Goal: Task Accomplishment & Management: Complete application form

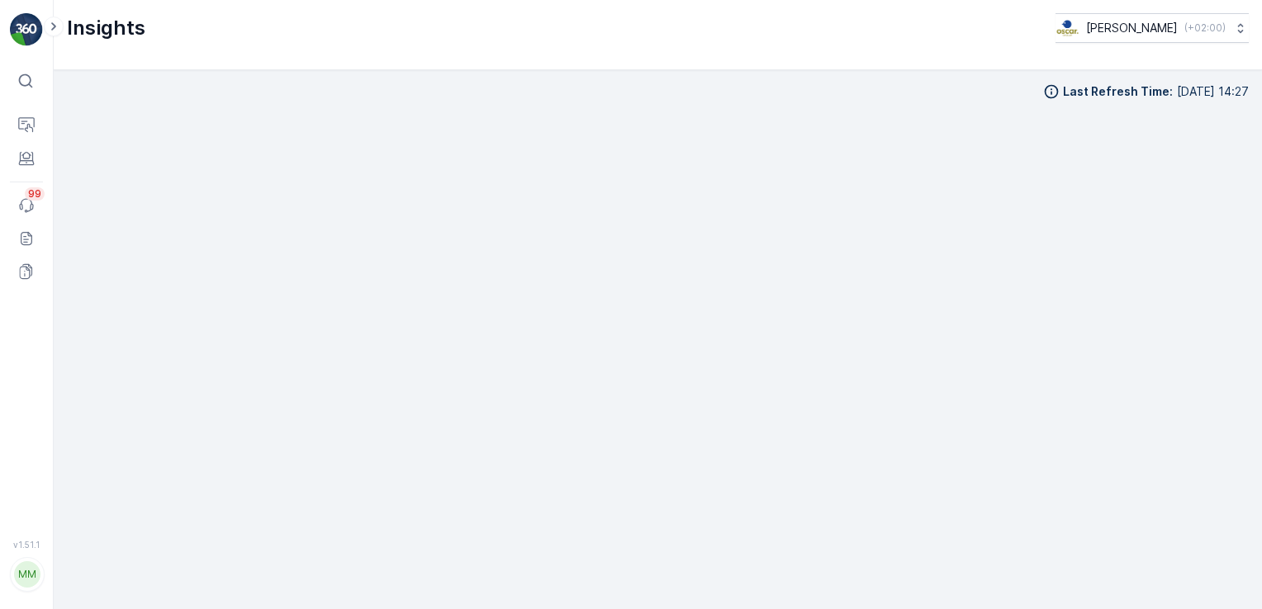
scroll to position [17, 0]
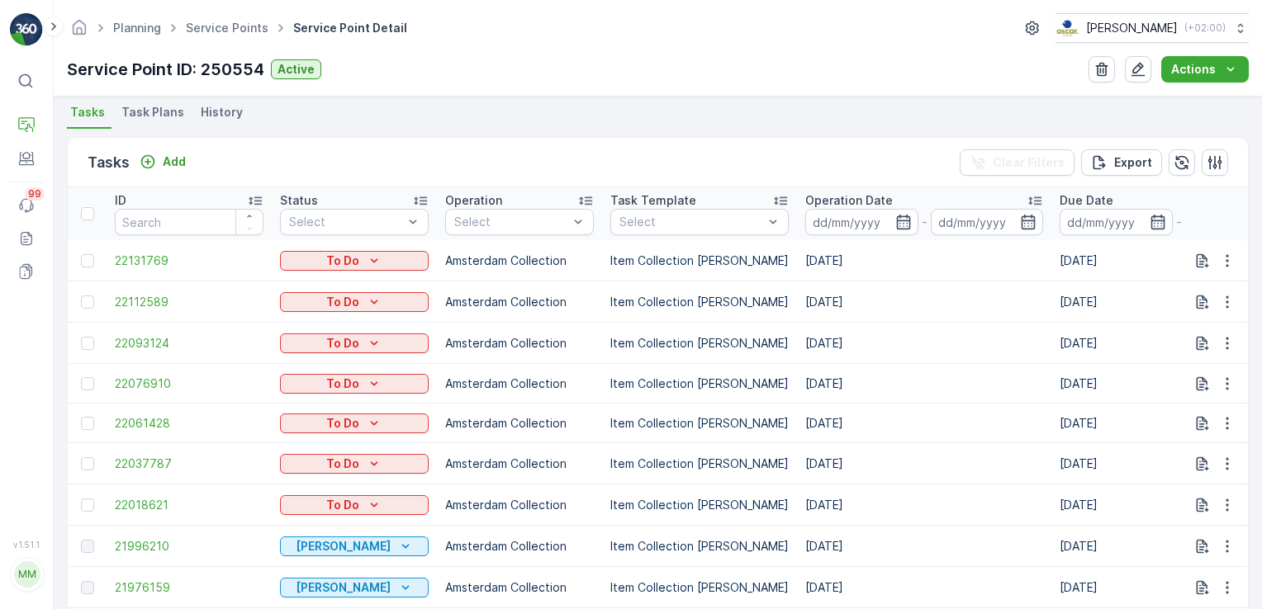
scroll to position [423, 0]
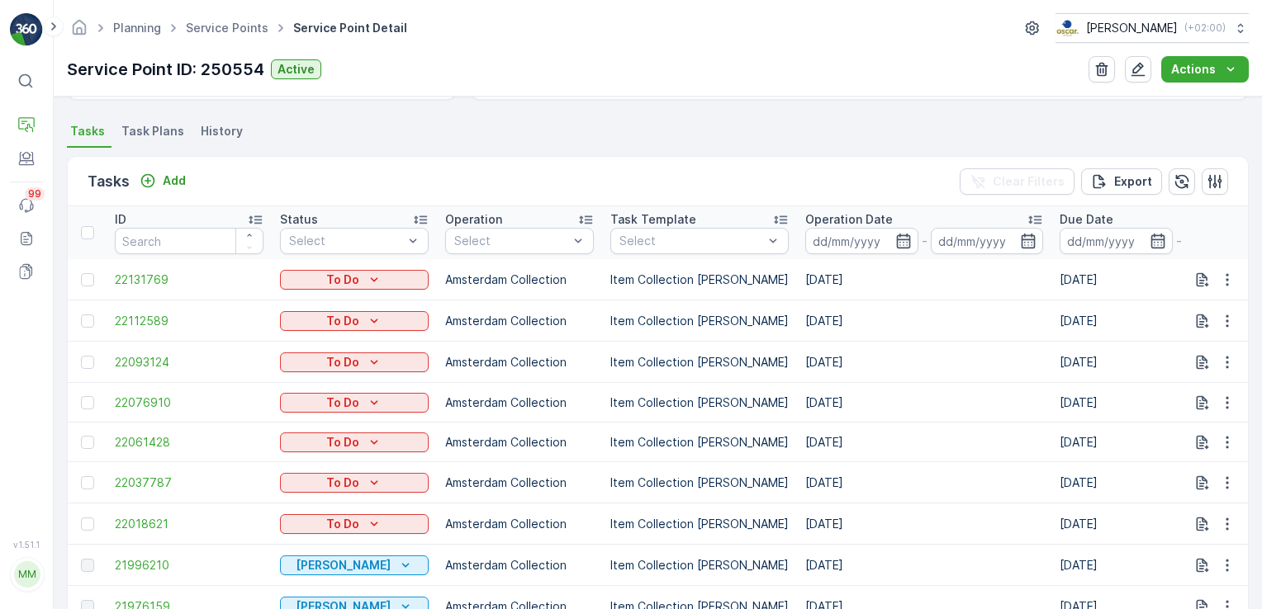
click at [149, 126] on span "Task Plans" at bounding box center [152, 131] width 63 height 17
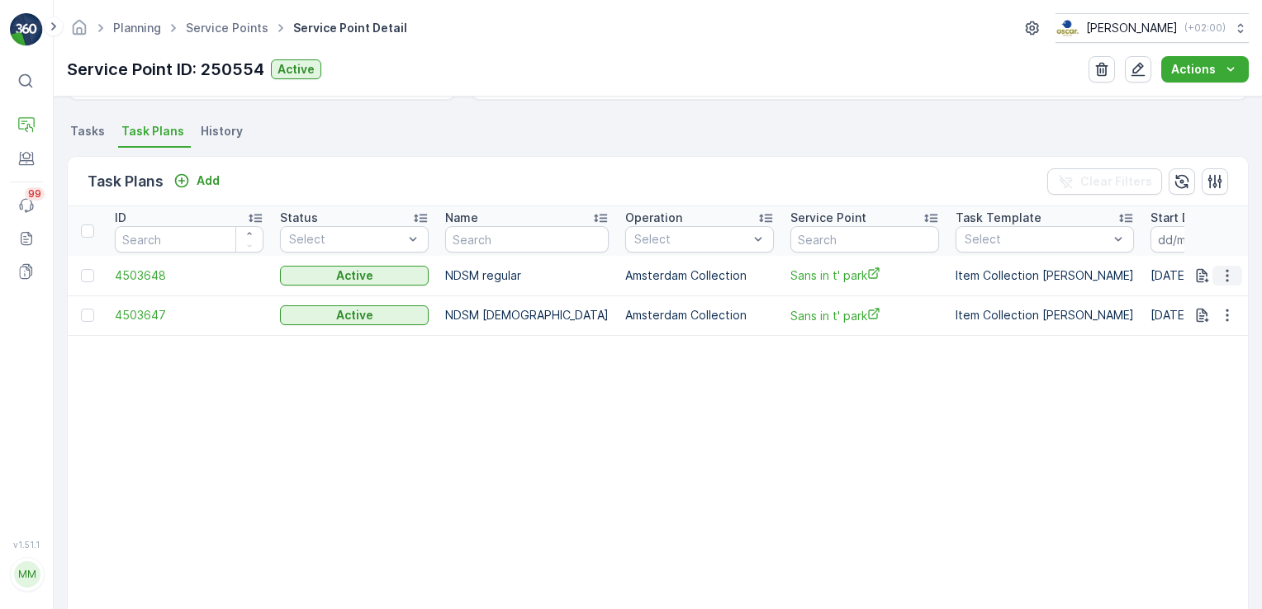
click at [1219, 273] on icon "button" at bounding box center [1227, 276] width 17 height 17
click at [1199, 323] on span "Edit Task Plan" at bounding box center [1197, 322] width 77 height 17
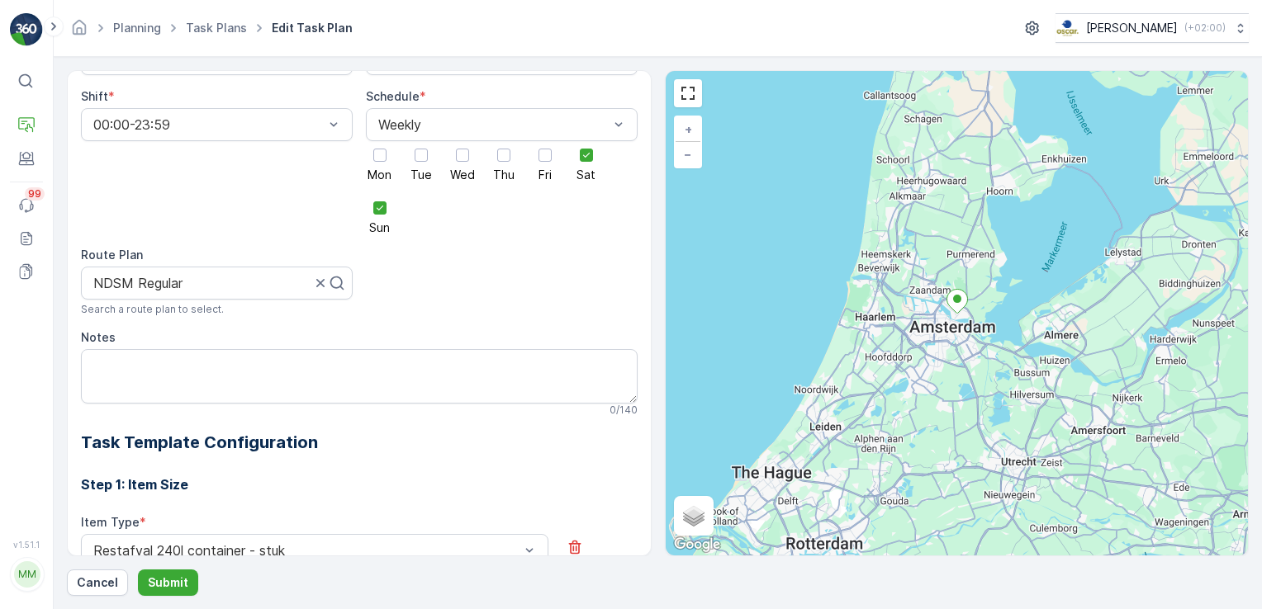
scroll to position [23, 0]
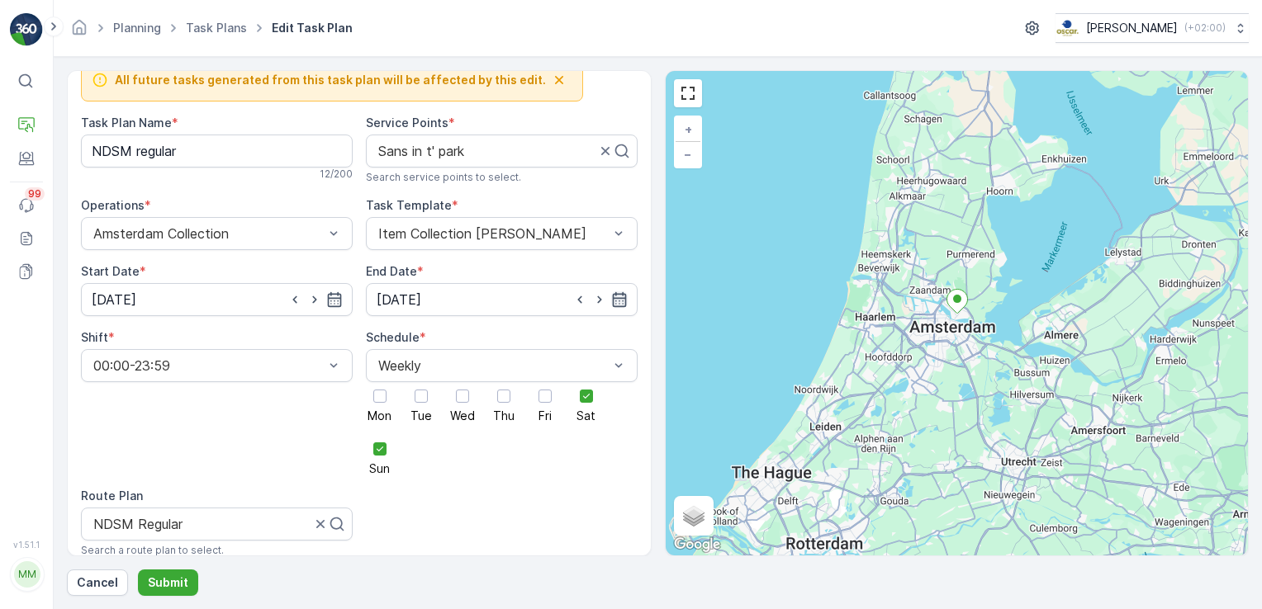
click at [611, 306] on icon "button" at bounding box center [619, 300] width 17 height 17
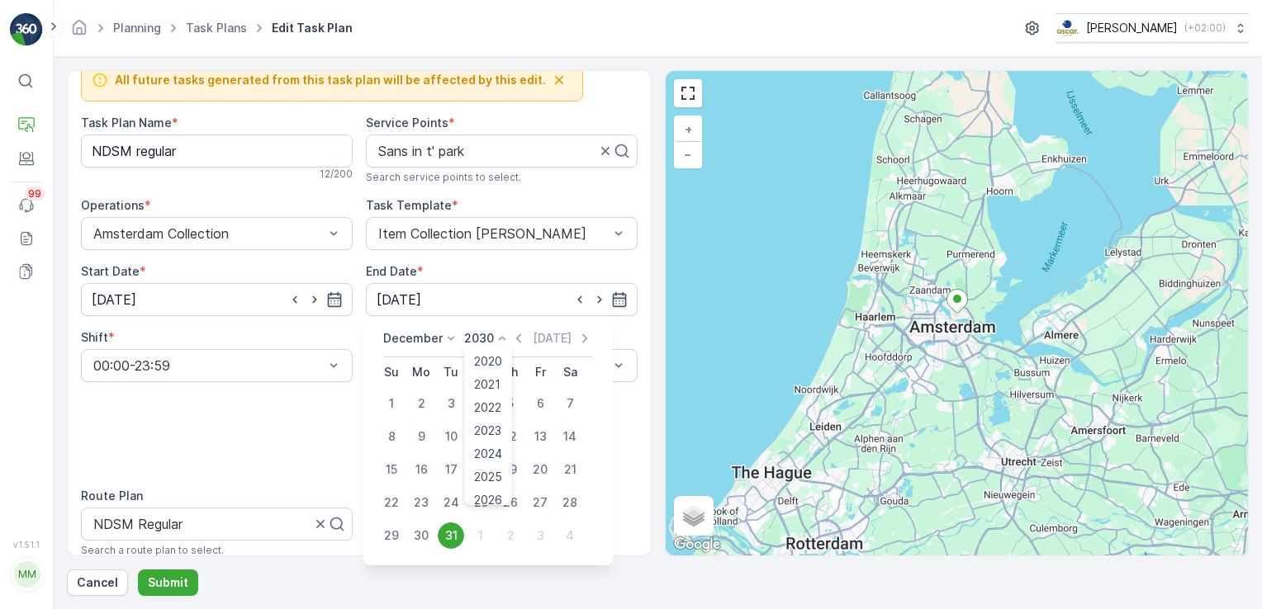
click at [483, 345] on p "2030" at bounding box center [479, 338] width 30 height 17
click at [494, 372] on span "2025" at bounding box center [488, 375] width 28 height 17
click at [445, 341] on icon at bounding box center [451, 338] width 17 height 17
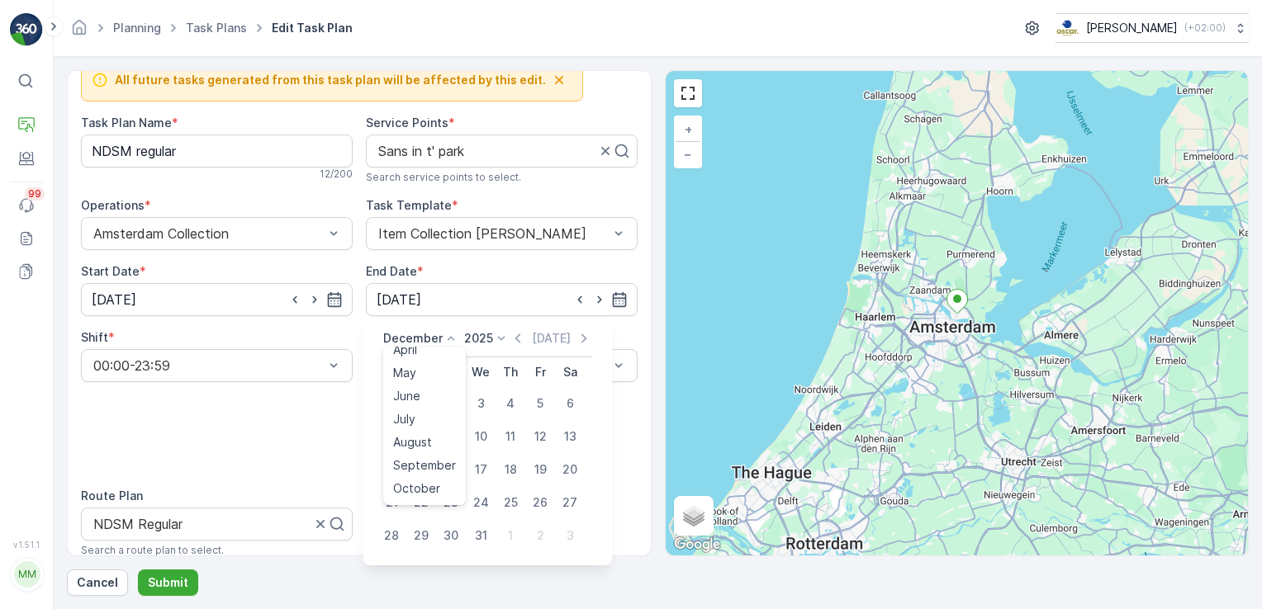
scroll to position [126, 0]
click at [428, 415] on span "September" at bounding box center [424, 421] width 63 height 17
click at [448, 339] on icon at bounding box center [456, 338] width 17 height 17
click at [422, 458] on span "October" at bounding box center [416, 464] width 47 height 17
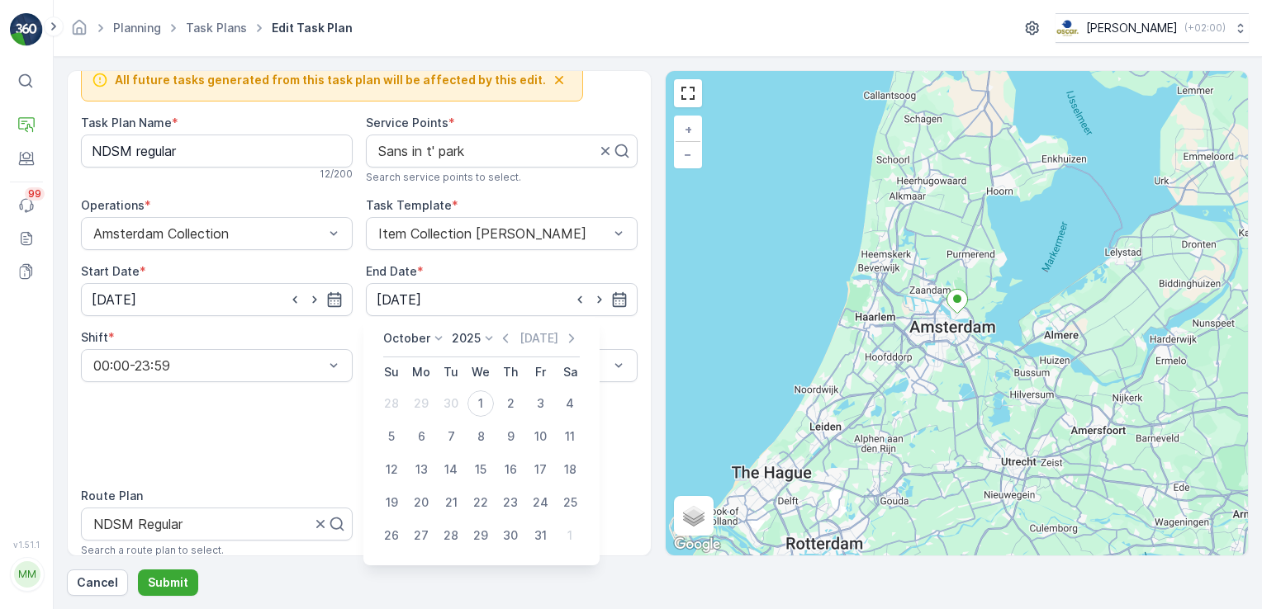
click at [481, 405] on div "1" at bounding box center [480, 404] width 26 height 26
type input "[DATE]"
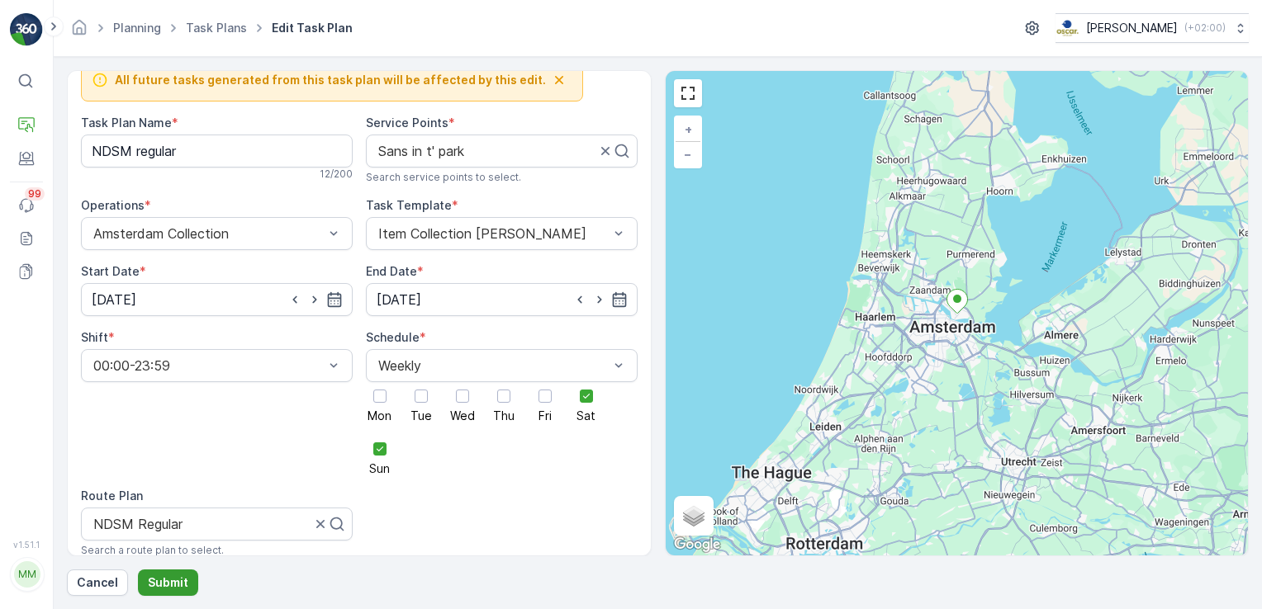
click at [168, 581] on p "Submit" at bounding box center [168, 583] width 40 height 17
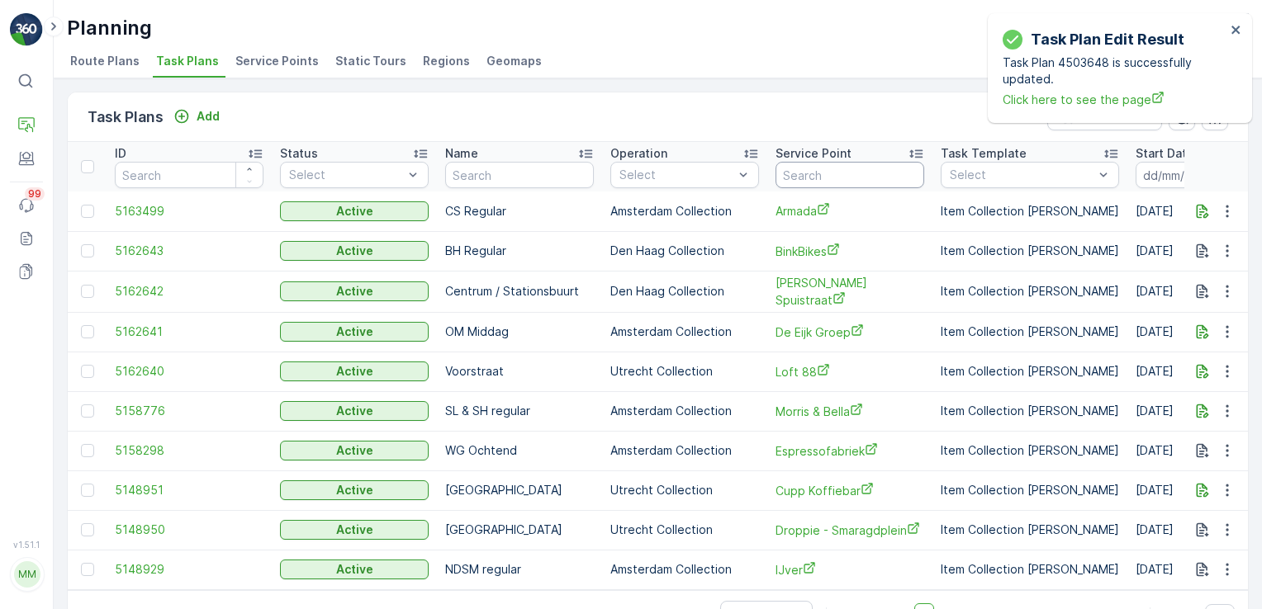
click at [813, 181] on input "text" at bounding box center [849, 175] width 149 height 26
type input "sand"
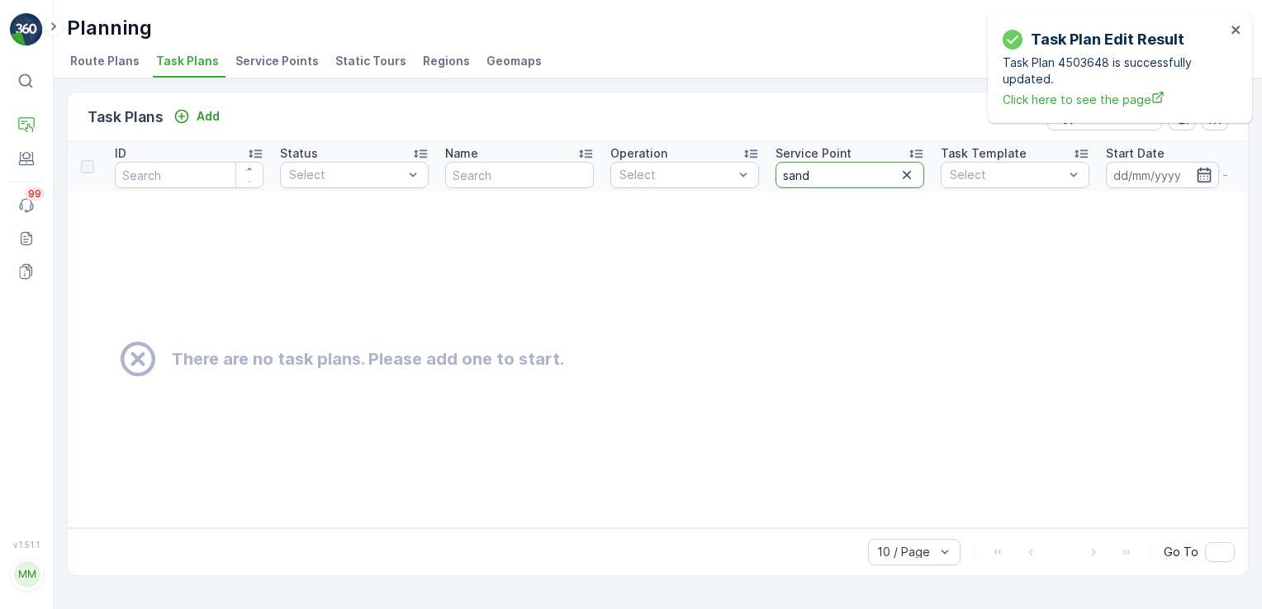
click at [859, 173] on input "sand" at bounding box center [849, 175] width 149 height 26
type input "sans"
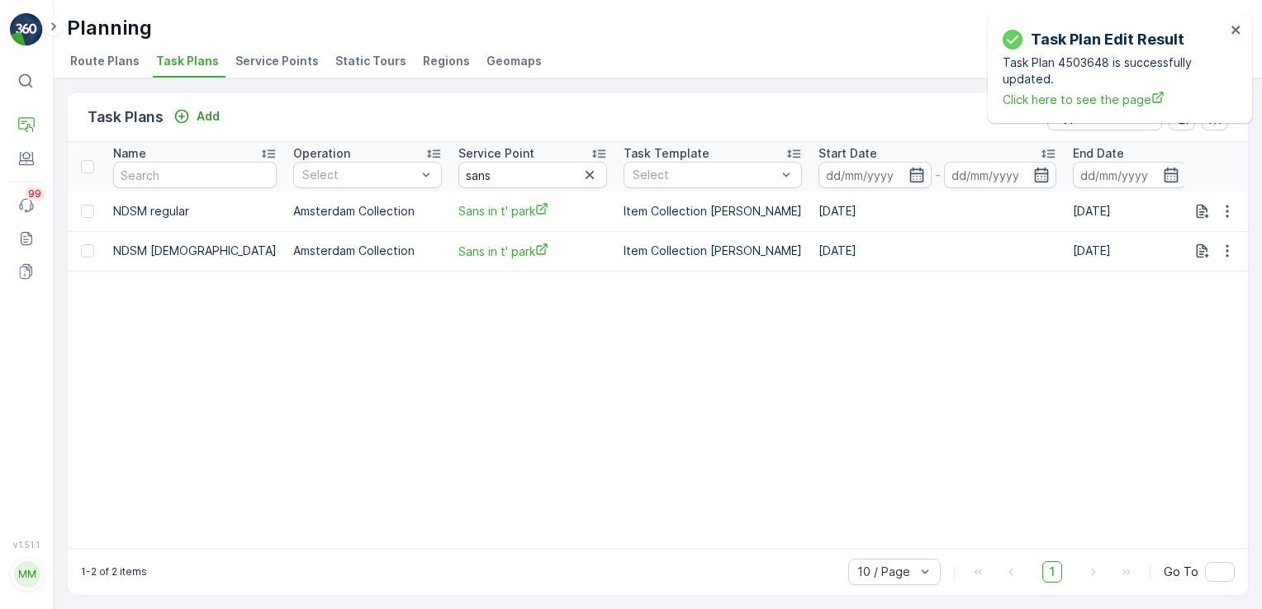
scroll to position [0, 357]
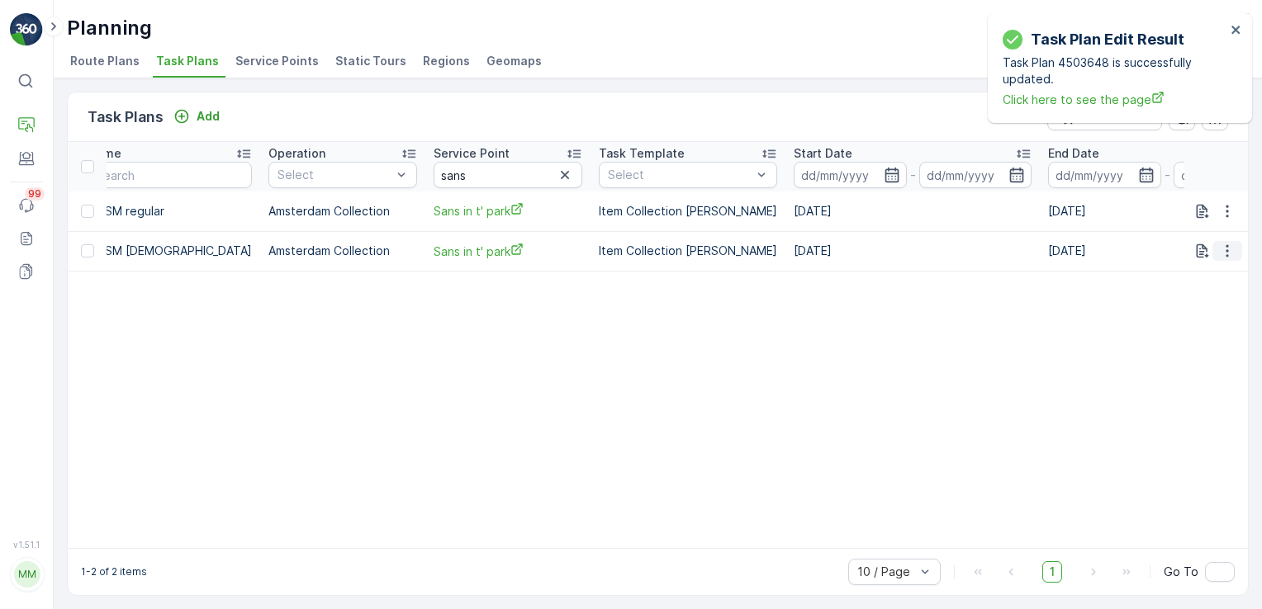
click at [1219, 248] on icon "button" at bounding box center [1227, 251] width 17 height 17
click at [1197, 306] on span "Edit Task Plan" at bounding box center [1197, 297] width 77 height 17
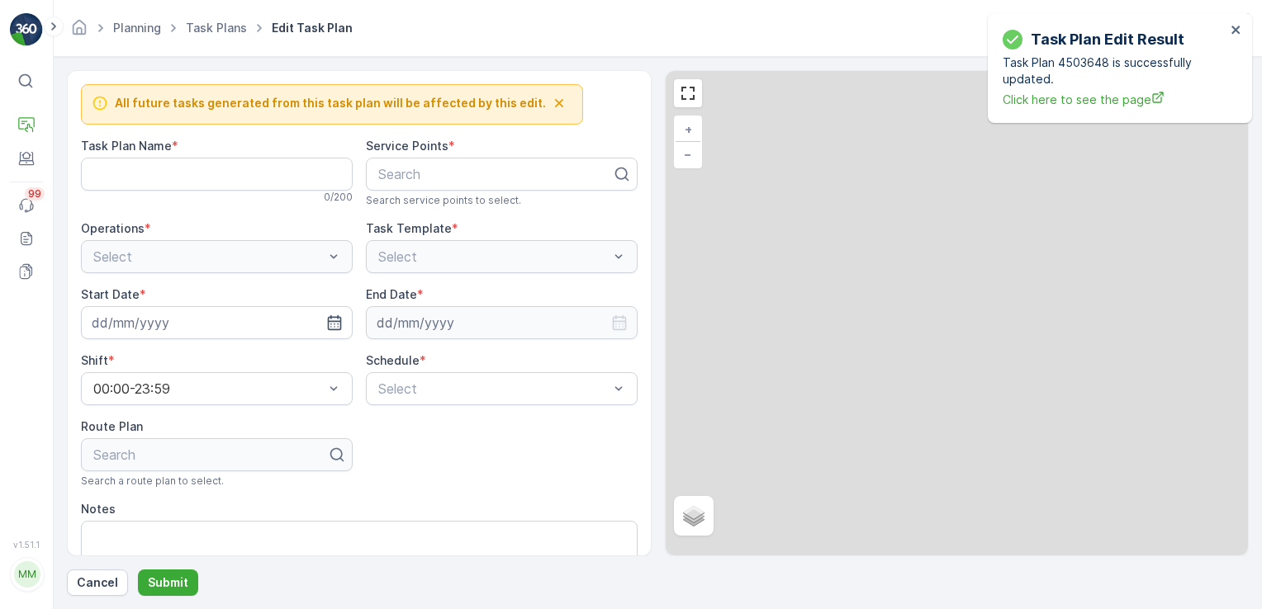
type Name "NDSM Oosterdok"
type input "14.05.2025"
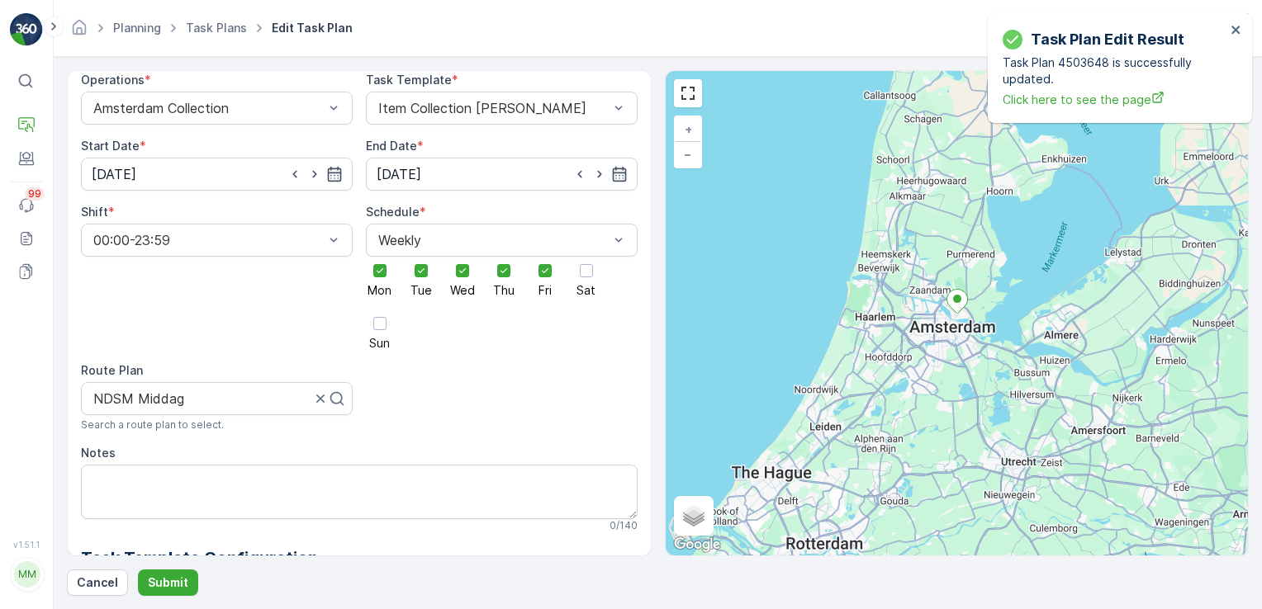
scroll to position [147, 0]
click at [455, 170] on input "31.12.2030" at bounding box center [502, 175] width 272 height 33
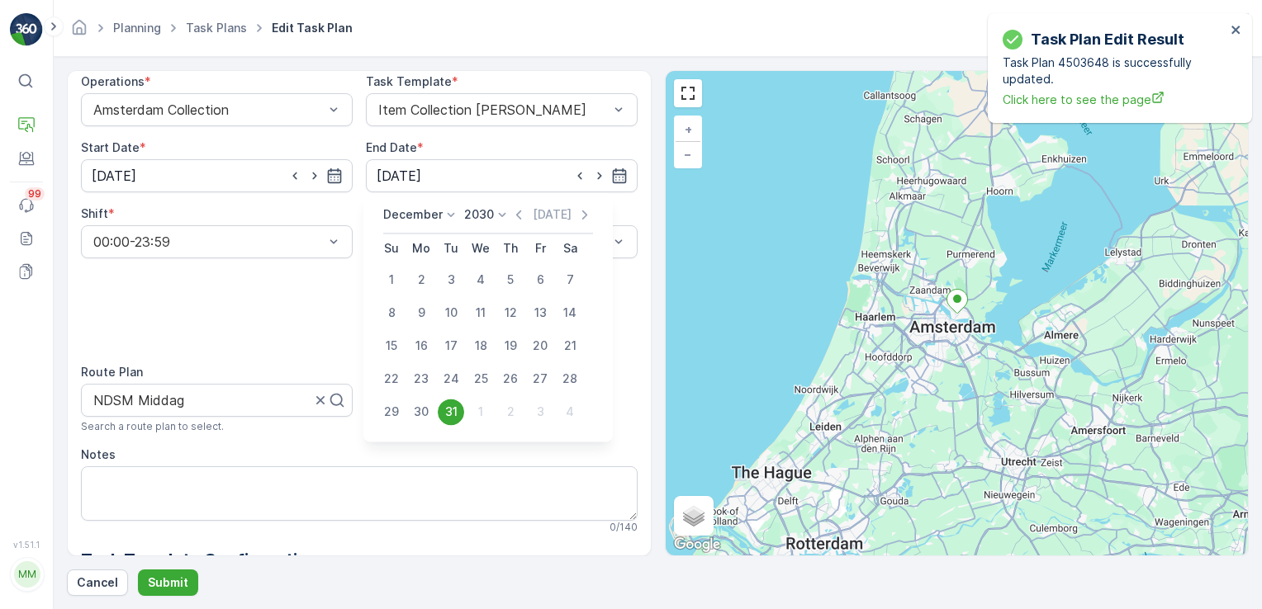
click at [443, 217] on icon at bounding box center [451, 214] width 17 height 17
click at [426, 326] on span "October" at bounding box center [416, 320] width 47 height 17
click at [484, 214] on icon at bounding box center [489, 214] width 17 height 17
click at [489, 355] on div "2025" at bounding box center [475, 353] width 41 height 23
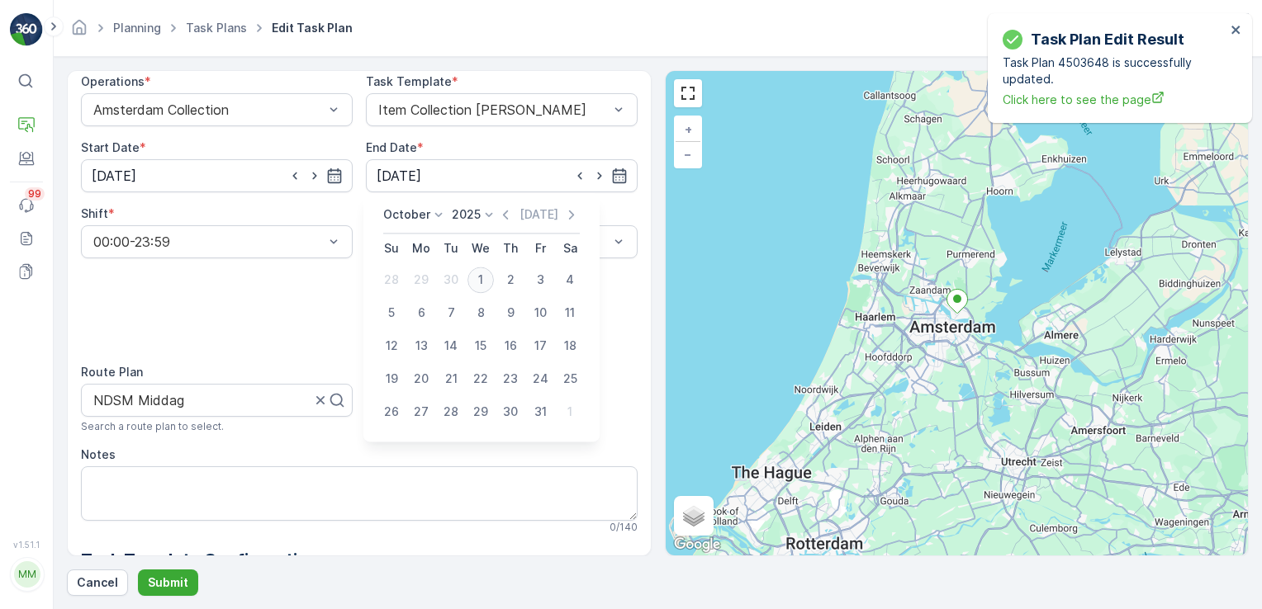
click at [486, 282] on div "1" at bounding box center [480, 280] width 26 height 26
type input "[DATE]"
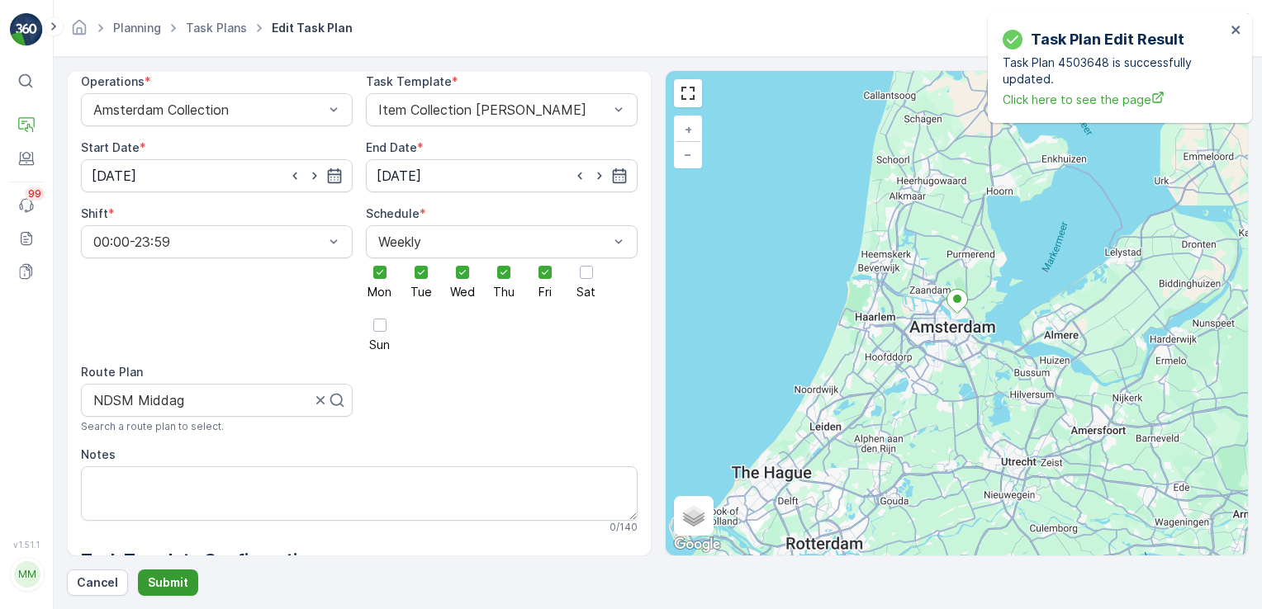
click at [153, 589] on p "Submit" at bounding box center [168, 583] width 40 height 17
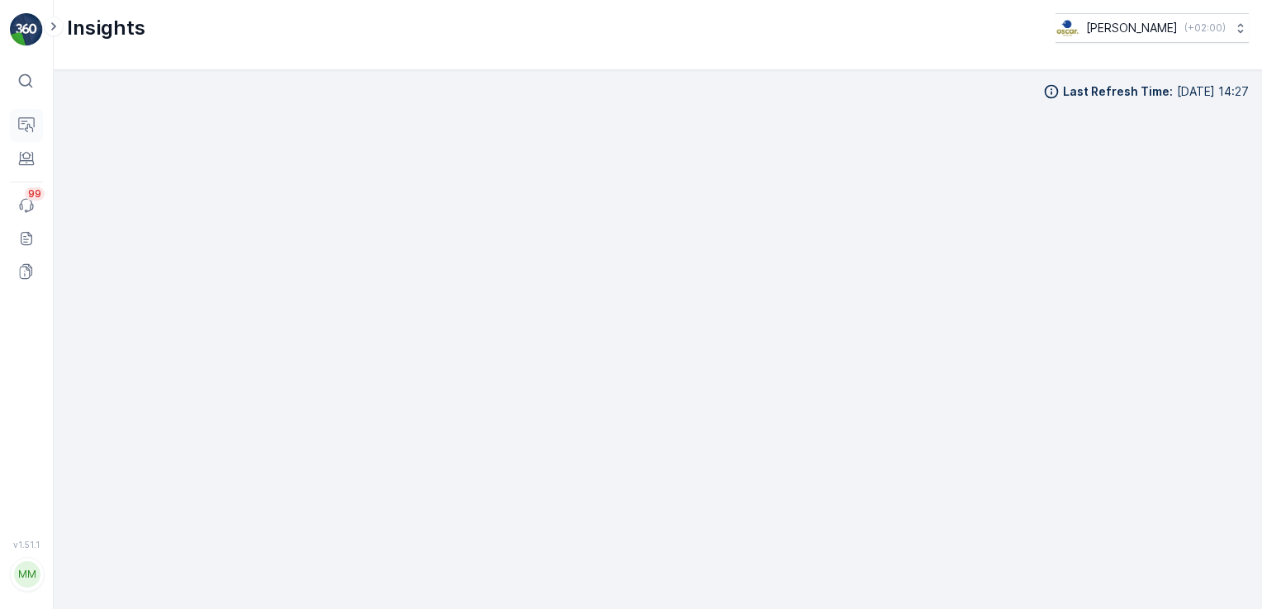
scroll to position [17, 0]
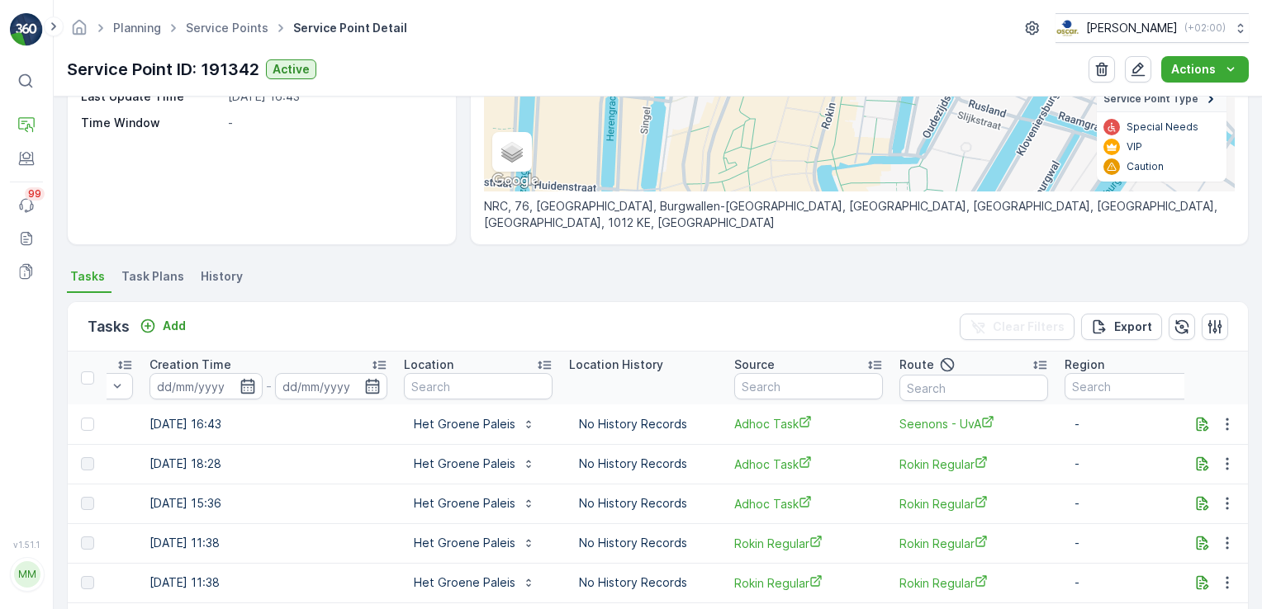
scroll to position [0, 1358]
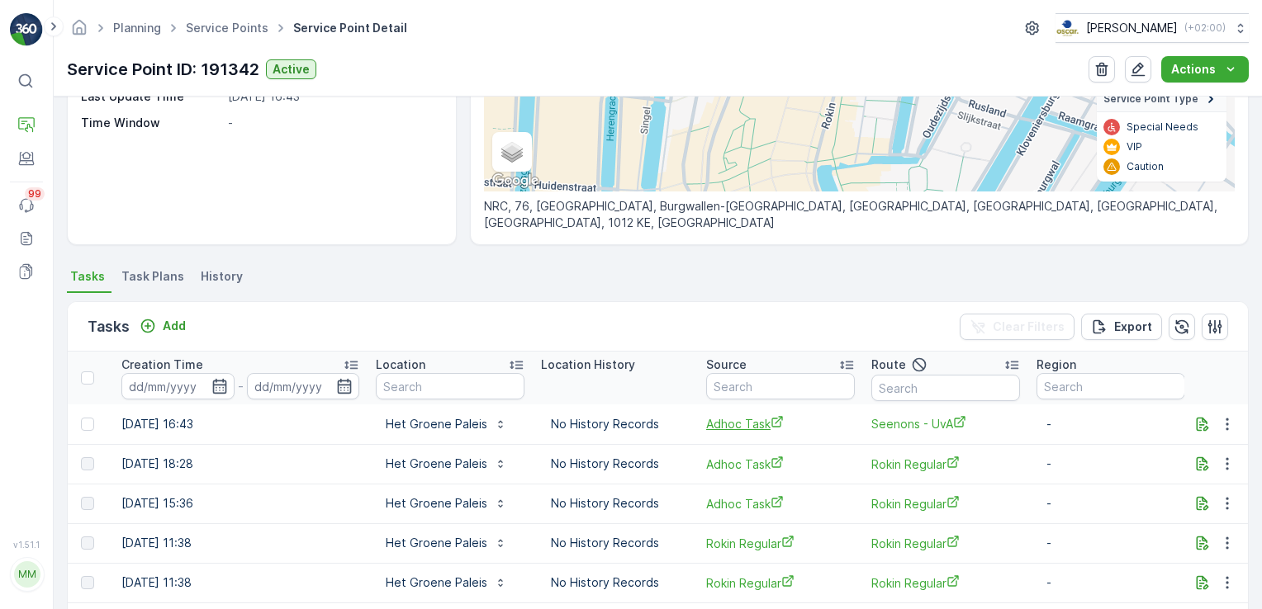
click at [742, 422] on span "Adhoc Task" at bounding box center [780, 423] width 149 height 17
click at [84, 158] on p "Routes & Tasks" at bounding box center [86, 149] width 85 height 17
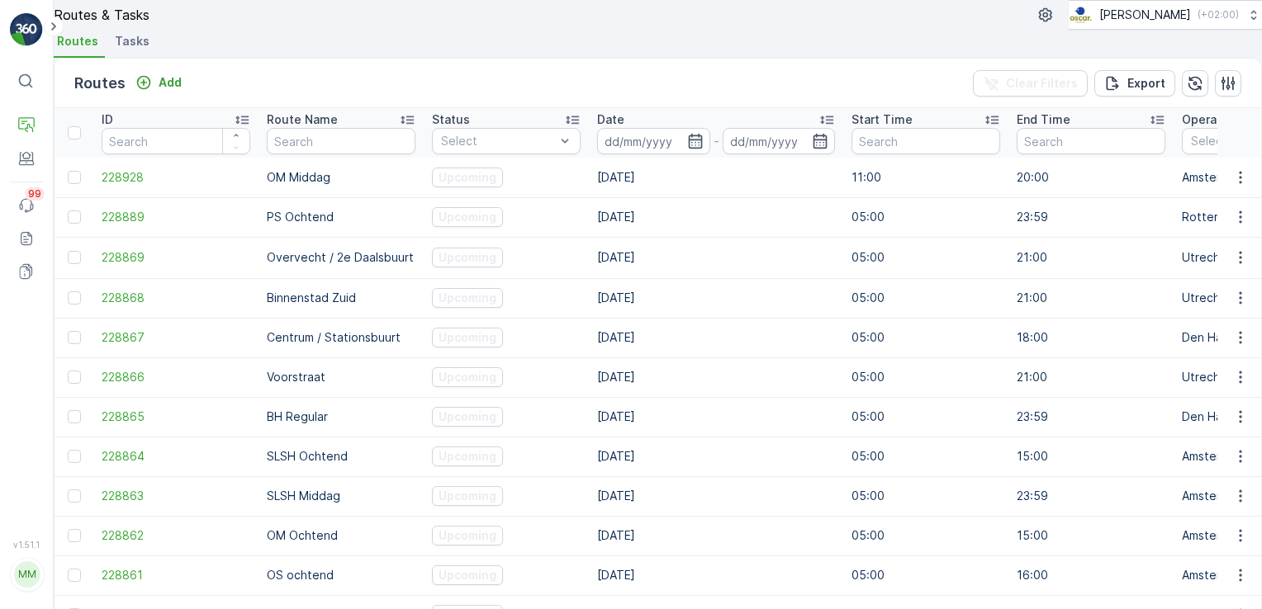
click at [126, 50] on span "Tasks" at bounding box center [132, 41] width 35 height 17
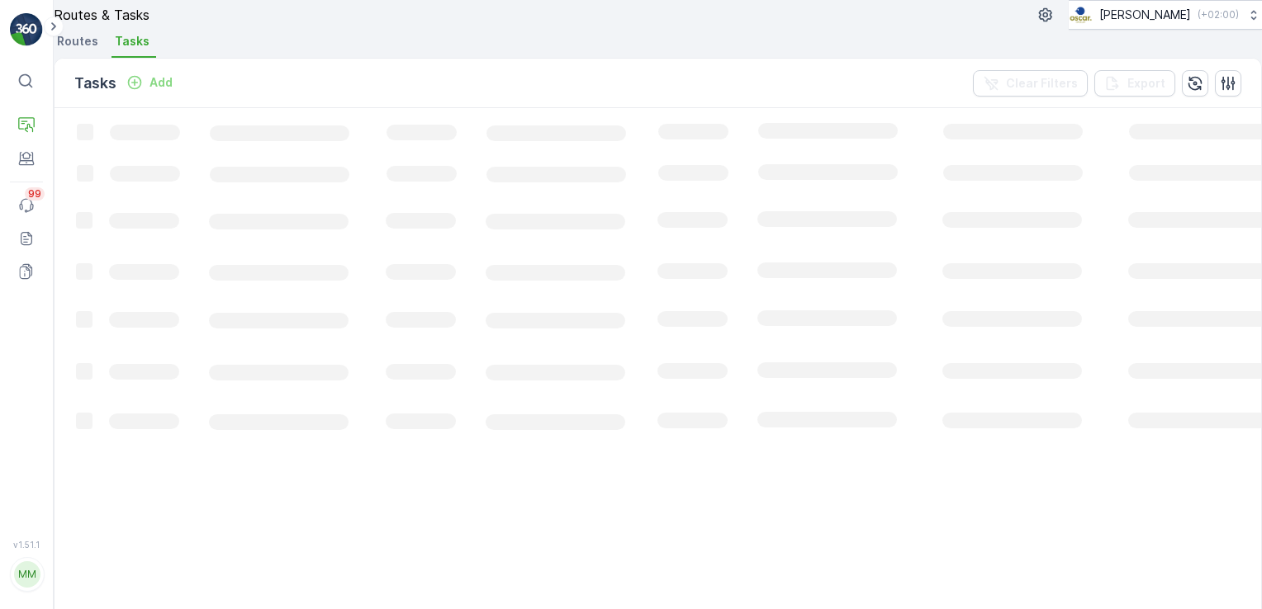
click at [153, 95] on div "Tasks Add" at bounding box center [126, 83] width 105 height 23
click at [142, 90] on icon "Add" at bounding box center [135, 83] width 14 height 14
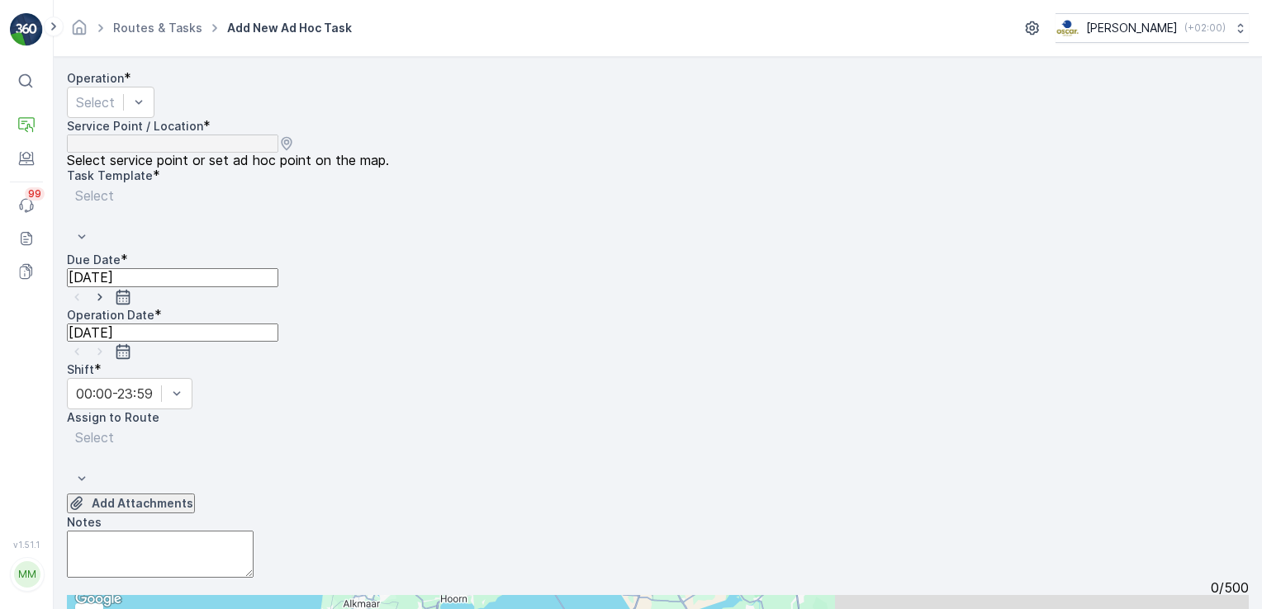
click at [205, 531] on textarea "Notes" at bounding box center [160, 554] width 187 height 47
click at [180, 531] on textarea "2 blauwe kratten: voor e-waste en voor metaalverpakkingen" at bounding box center [160, 554] width 187 height 47
type textarea "2 blauwe kratten leveren: voor e-waste en voor metaalverpakkingen"
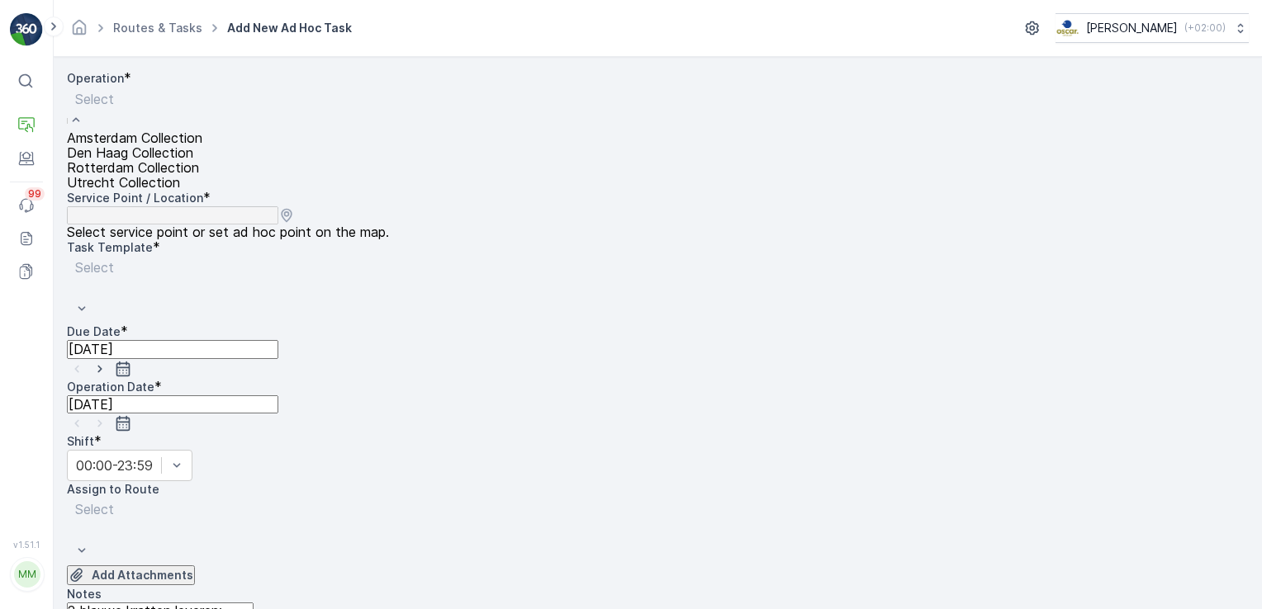
click at [202, 130] on div "Select" at bounding box center [134, 109] width 135 height 44
click at [202, 145] on div "Amsterdam Collection" at bounding box center [134, 137] width 135 height 15
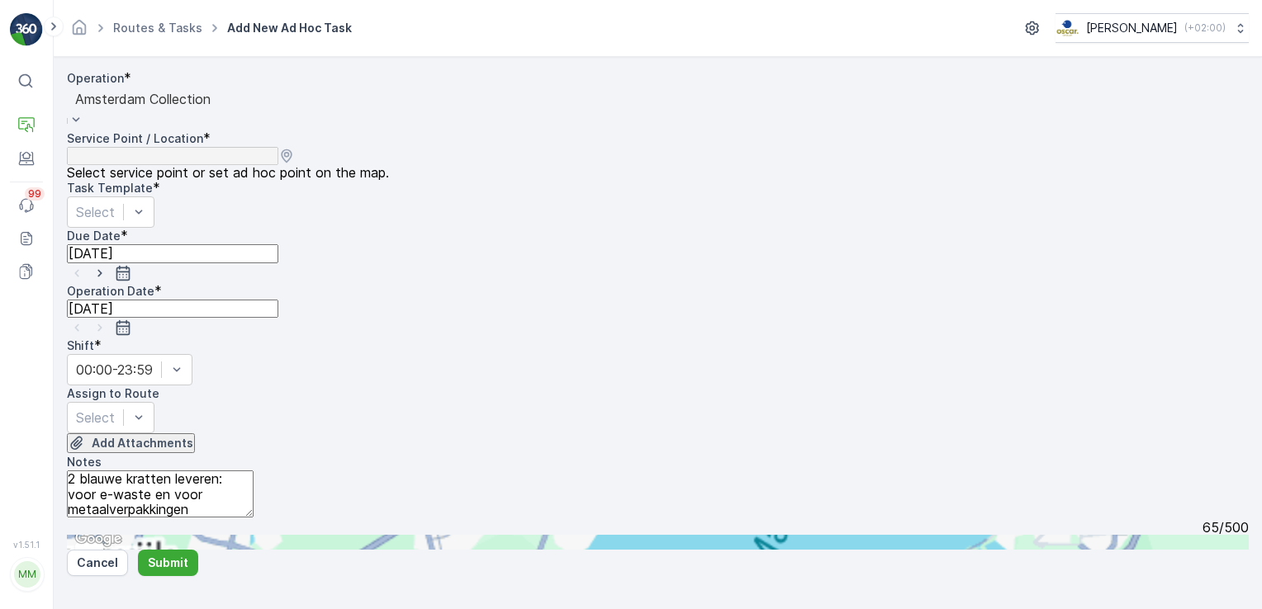
click at [229, 535] on input "text" at bounding box center [148, 542] width 162 height 15
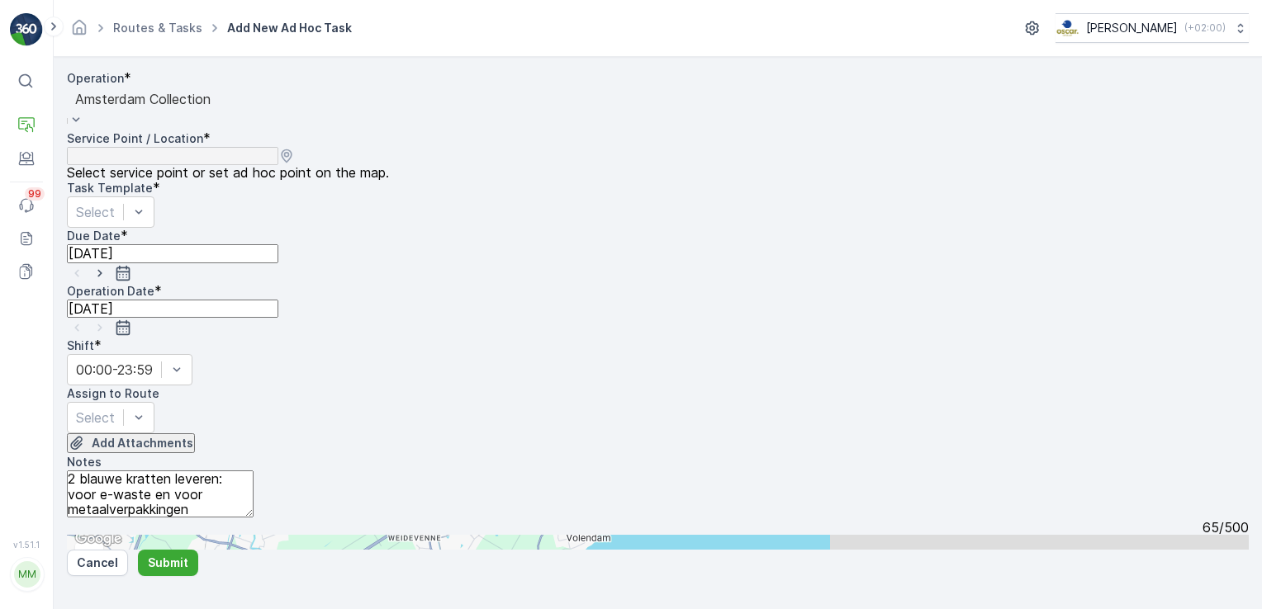
type input "treehouse"
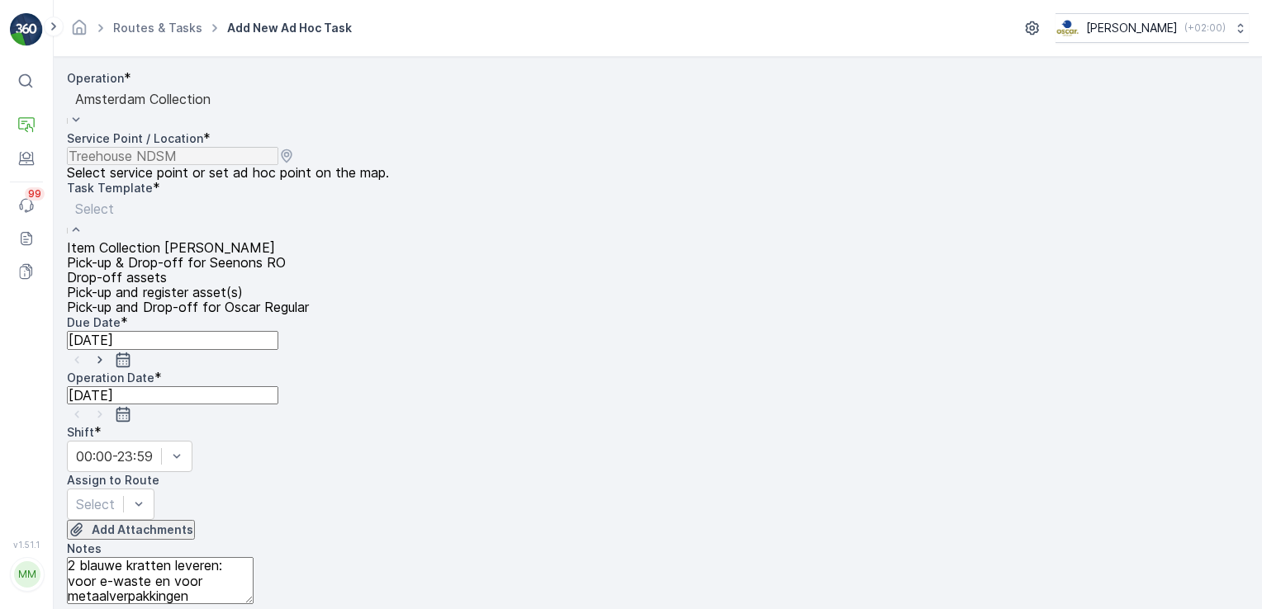
click at [295, 240] on div "Item Collection [PERSON_NAME]" at bounding box center [188, 247] width 242 height 15
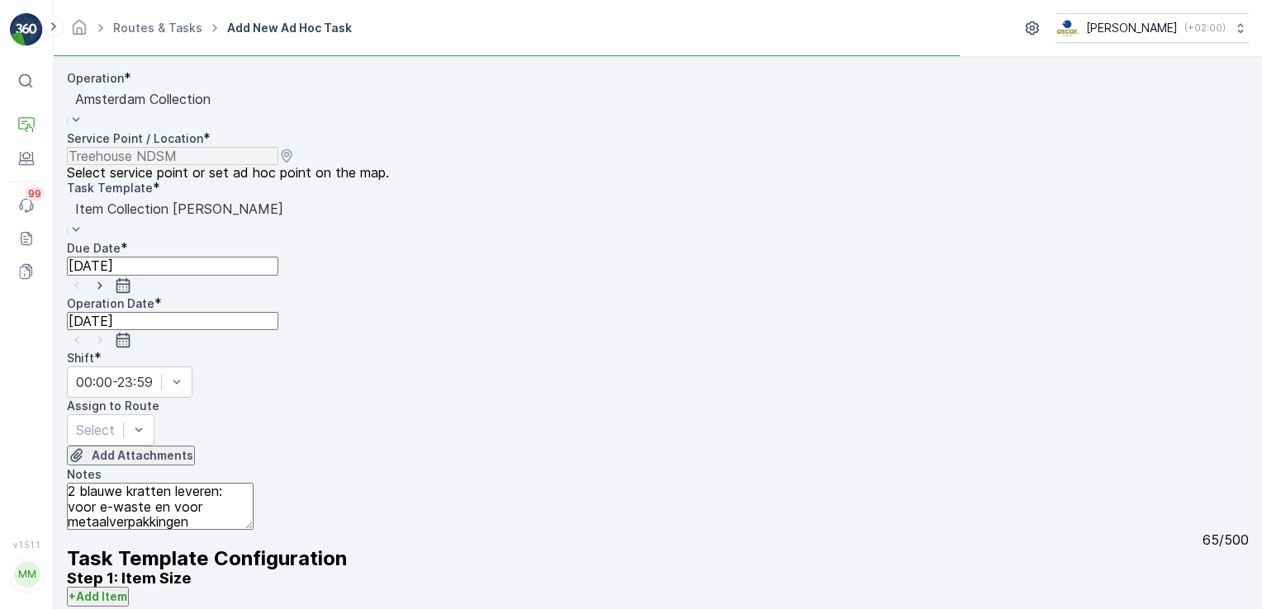
click at [131, 277] on icon "button" at bounding box center [123, 285] width 17 height 17
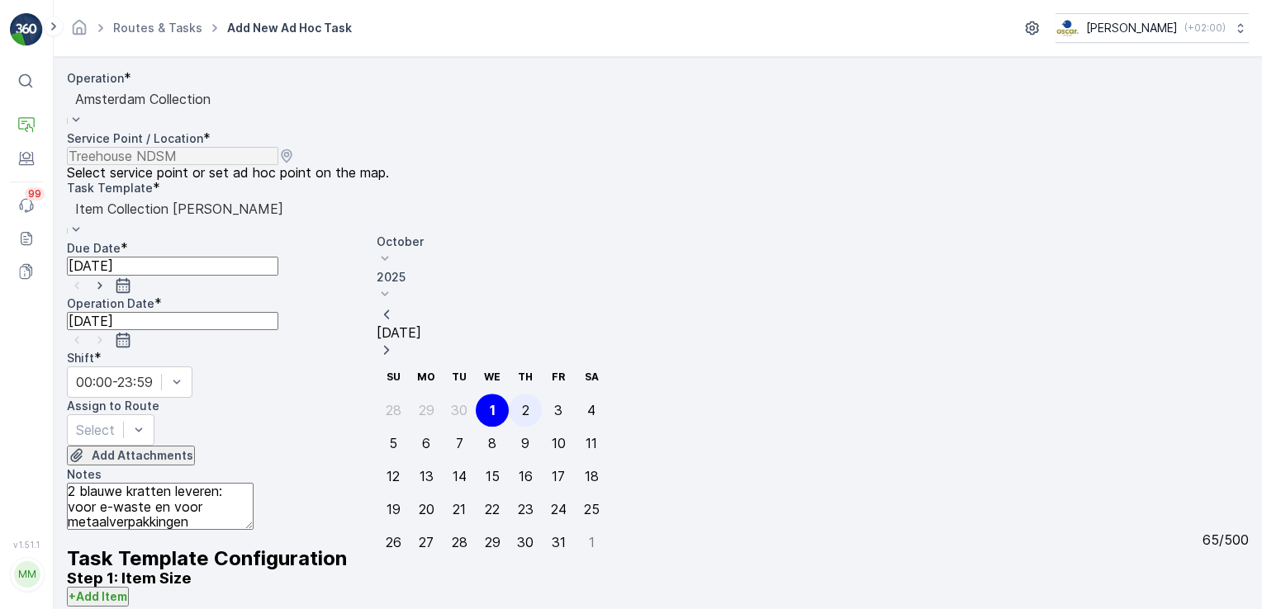
click at [522, 403] on div "2" at bounding box center [525, 410] width 7 height 15
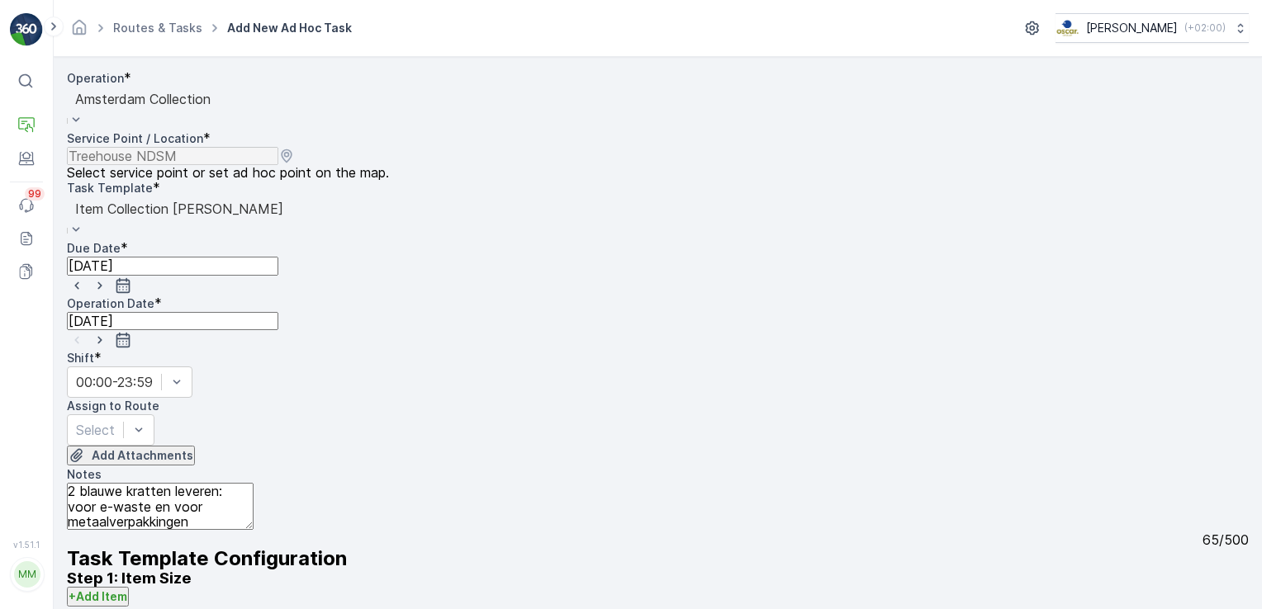
click at [130, 333] on icon "button" at bounding box center [123, 340] width 14 height 15
click at [239, 469] on div "2" at bounding box center [242, 476] width 7 height 15
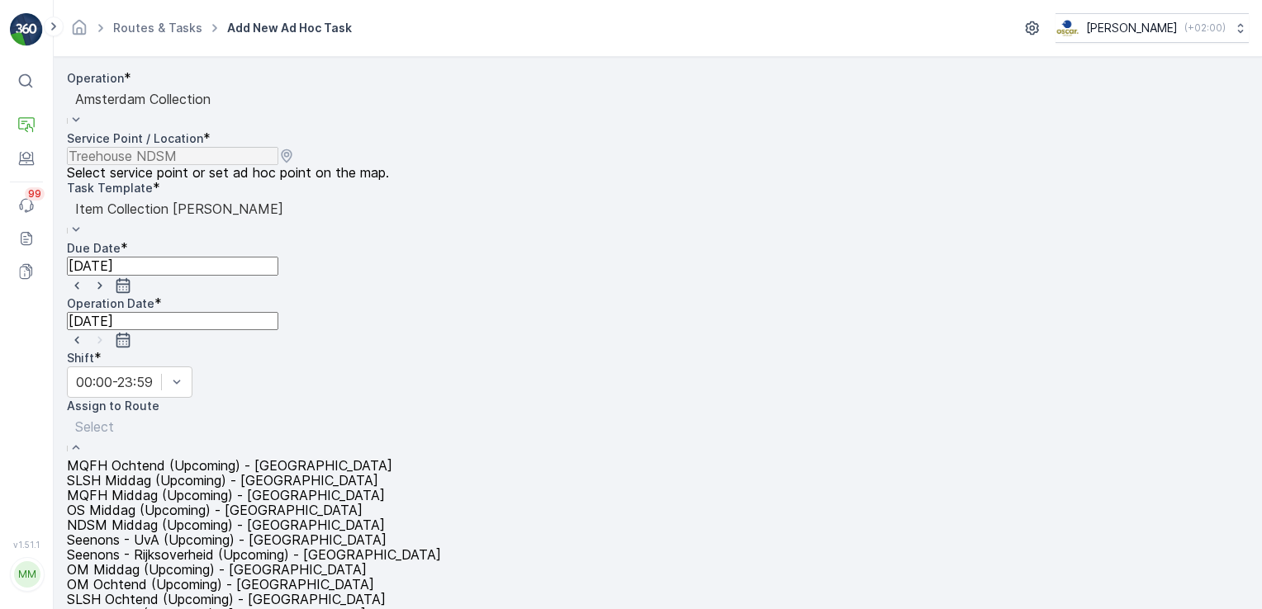
scroll to position [63, 0]
click at [256, 518] on span "NDSM Middag (Upcoming) - Amsterdam" at bounding box center [226, 525] width 318 height 15
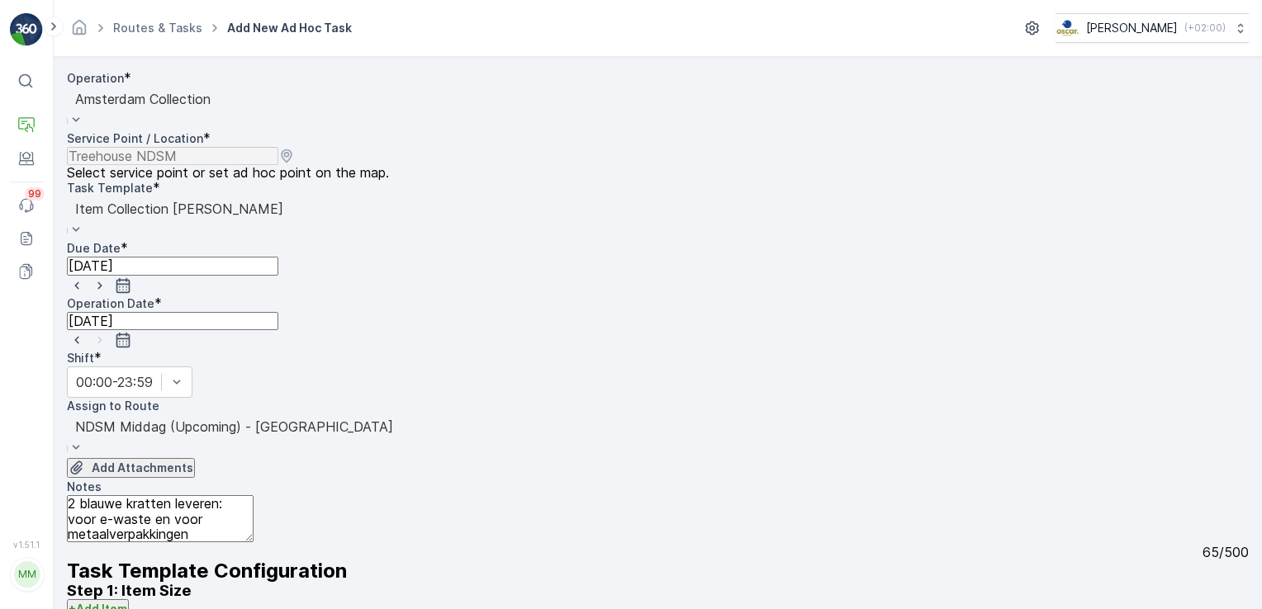
scroll to position [0, 0]
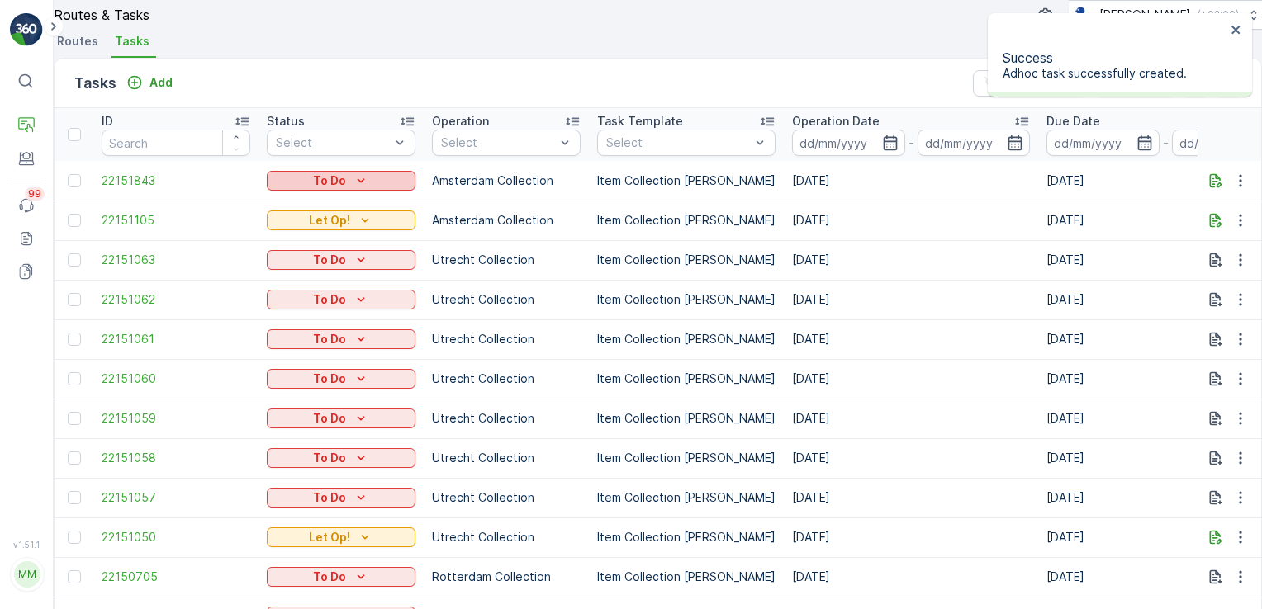
click at [391, 189] on div "To Do" at bounding box center [340, 181] width 135 height 17
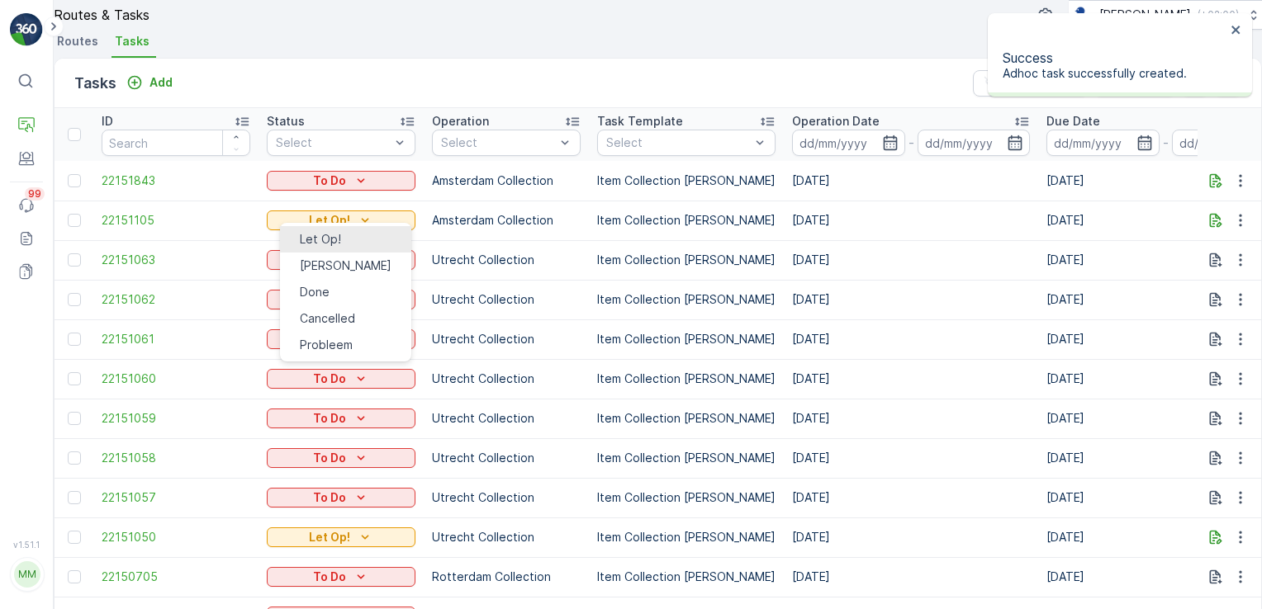
click at [335, 237] on div "Let Op!" at bounding box center [320, 239] width 41 height 17
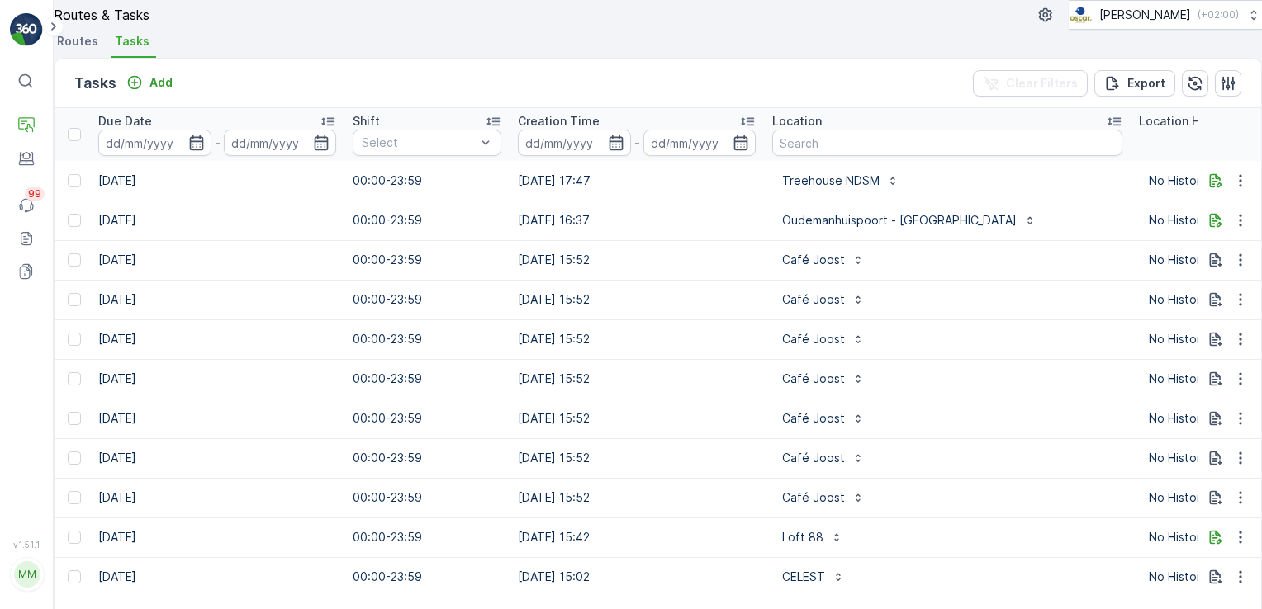
scroll to position [0, 955]
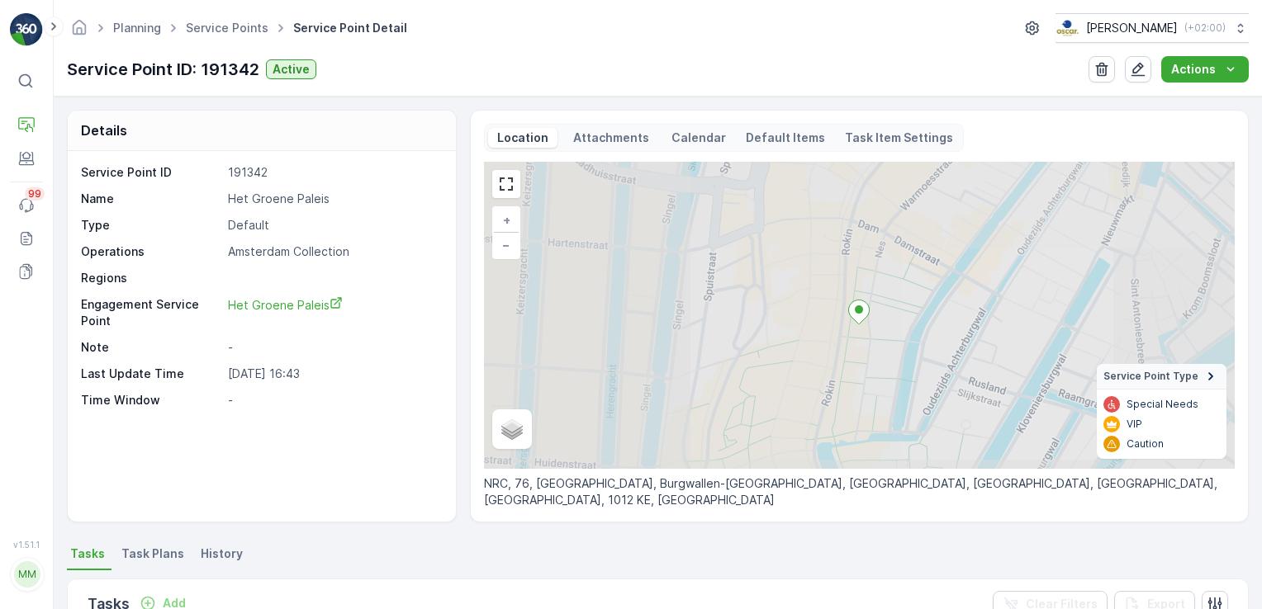
scroll to position [281, 0]
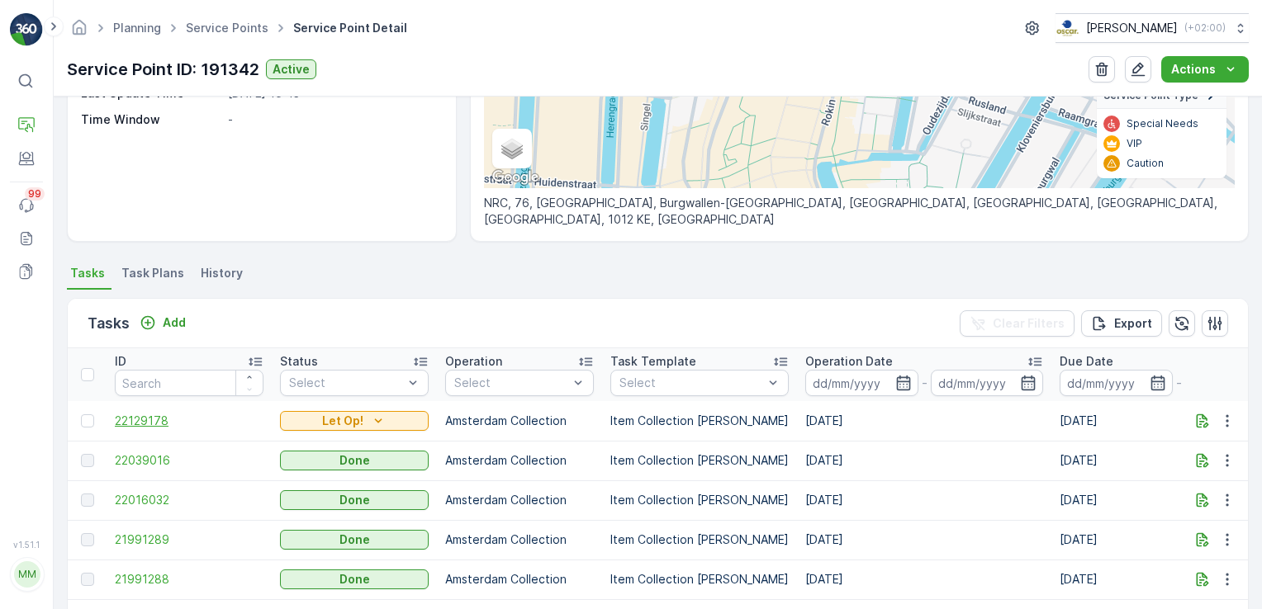
click at [157, 421] on span "22129178" at bounding box center [189, 421] width 149 height 17
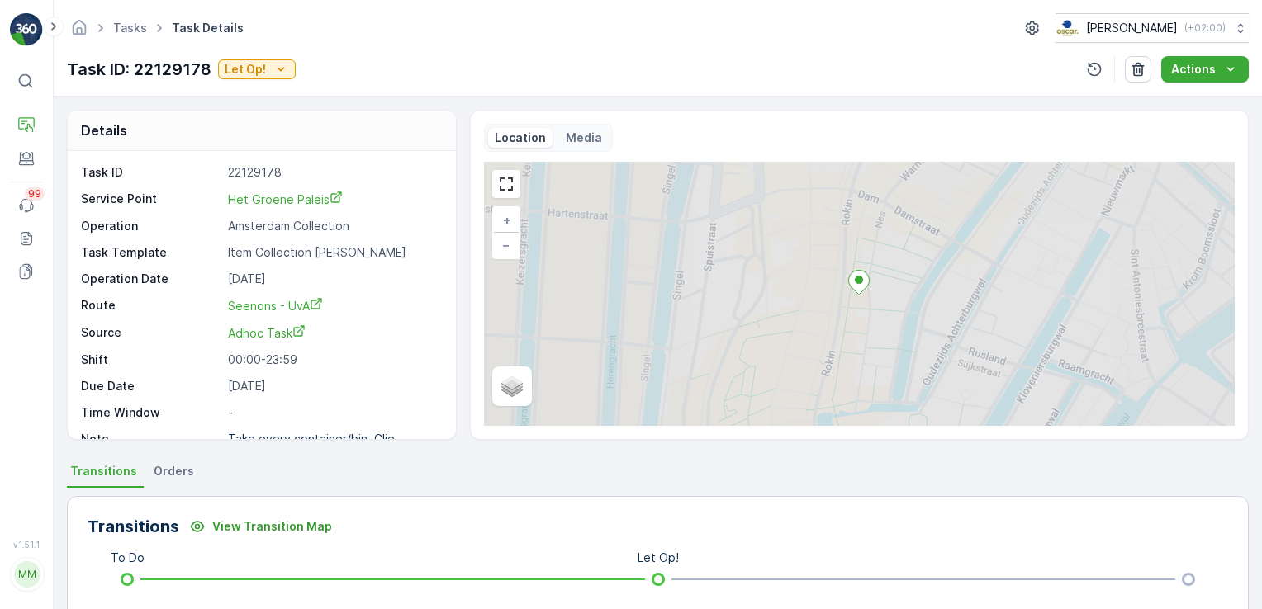
scroll to position [20, 0]
